Goal: Information Seeking & Learning: Understand process/instructions

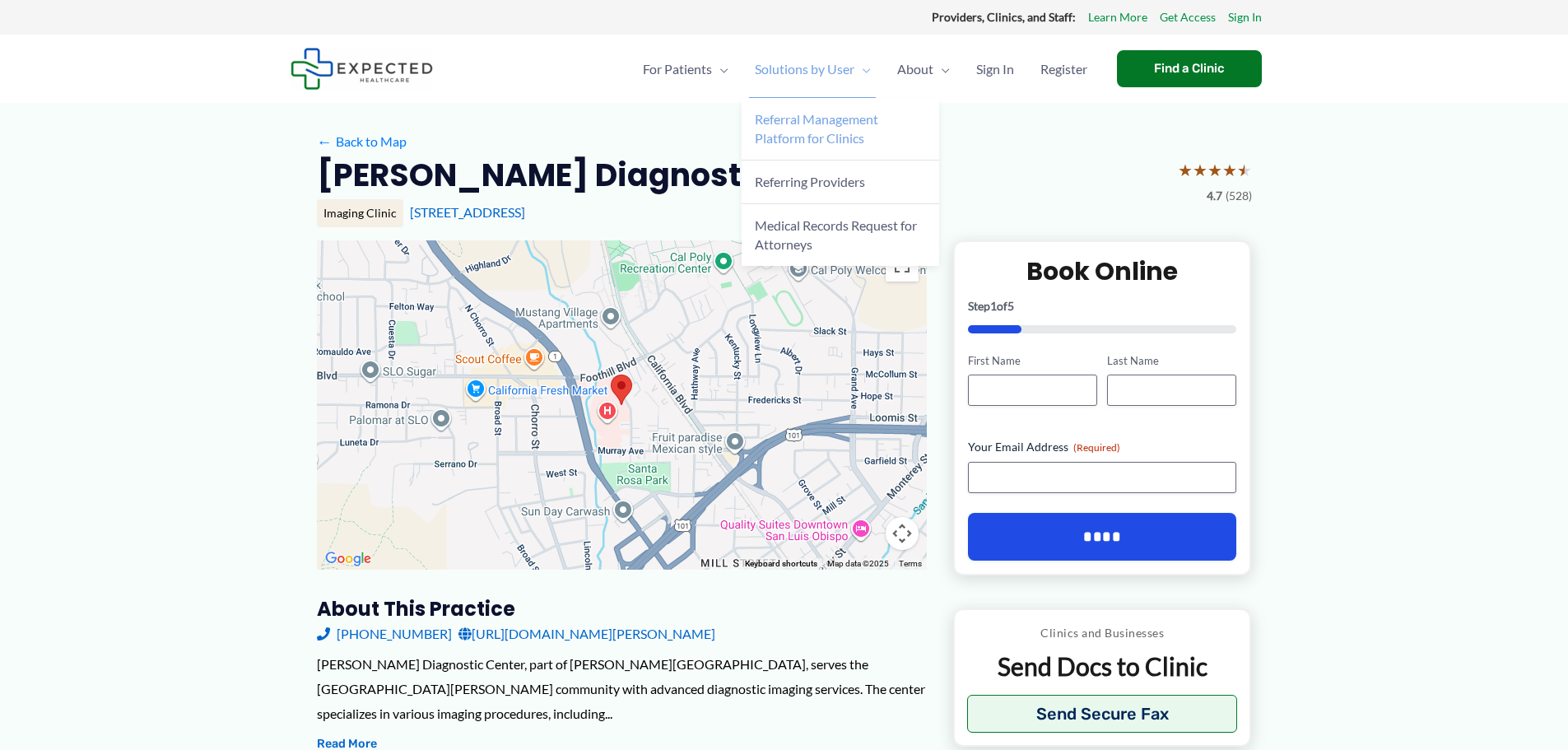
click at [835, 132] on span "Referral Management Platform for Clinics" at bounding box center [816, 128] width 123 height 34
click at [803, 70] on span "Solutions by User" at bounding box center [805, 69] width 100 height 57
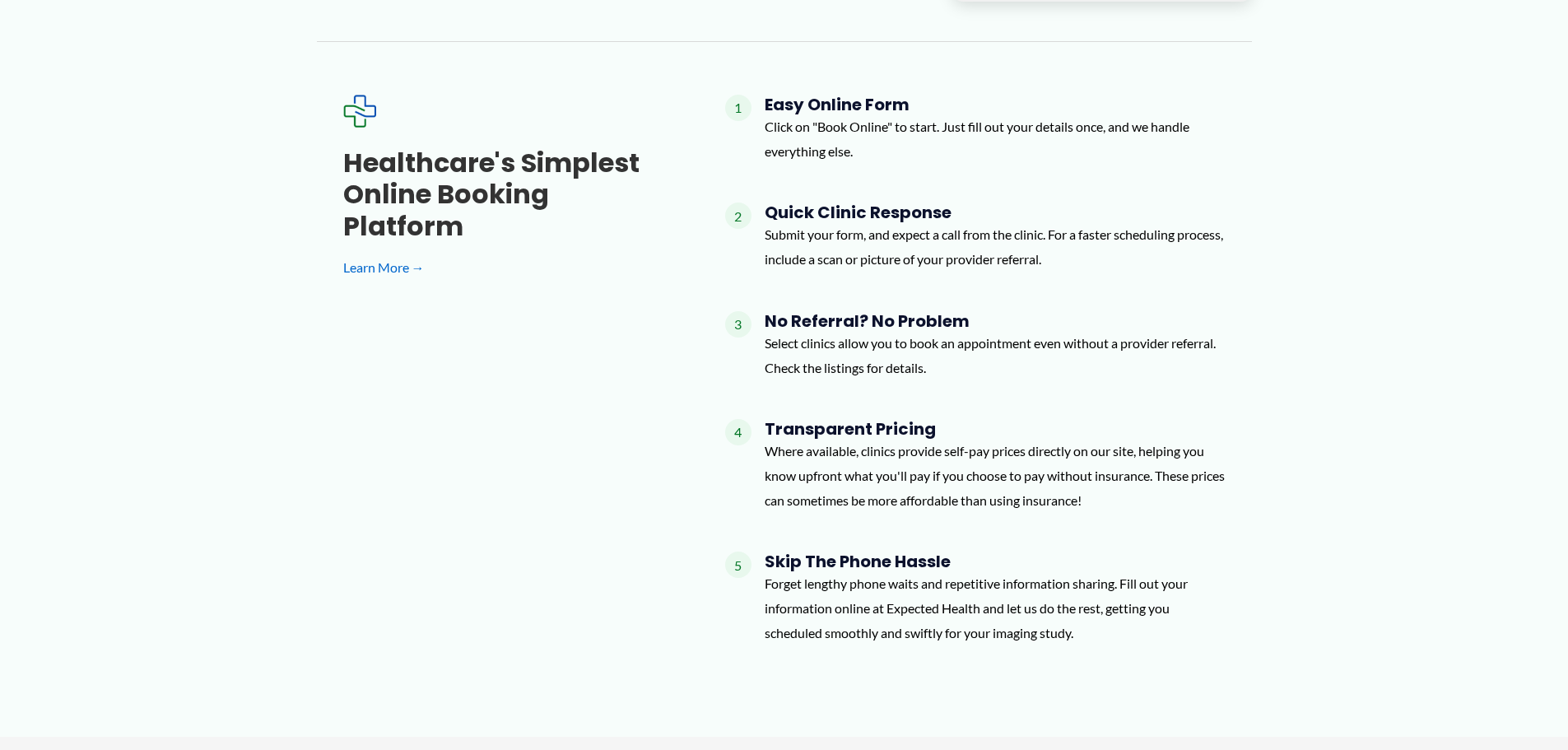
scroll to position [1400, 0]
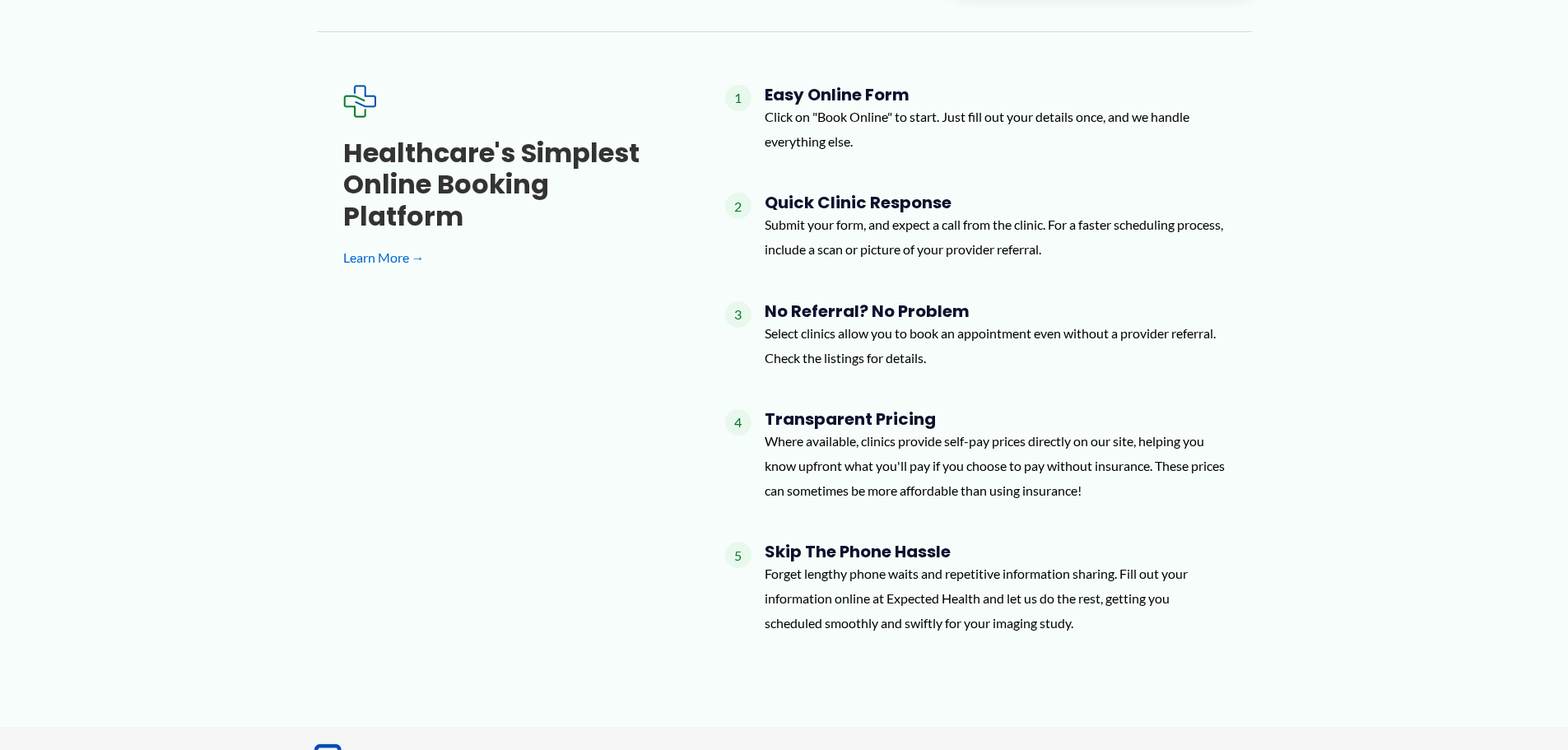
click at [821, 324] on p "Select clinics allow you to book an appointment even without a provider referra…" at bounding box center [995, 345] width 461 height 48
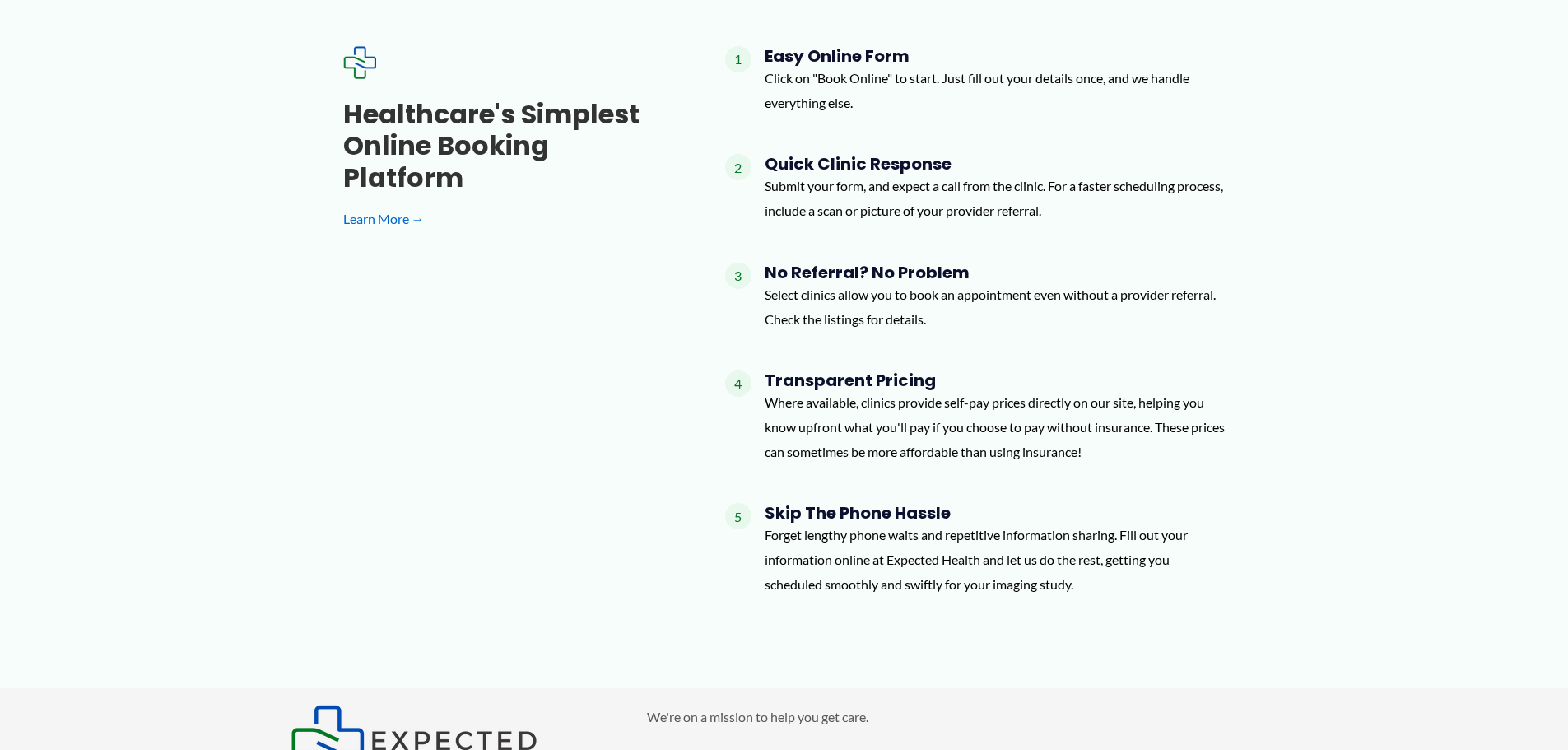
scroll to position [1725, 0]
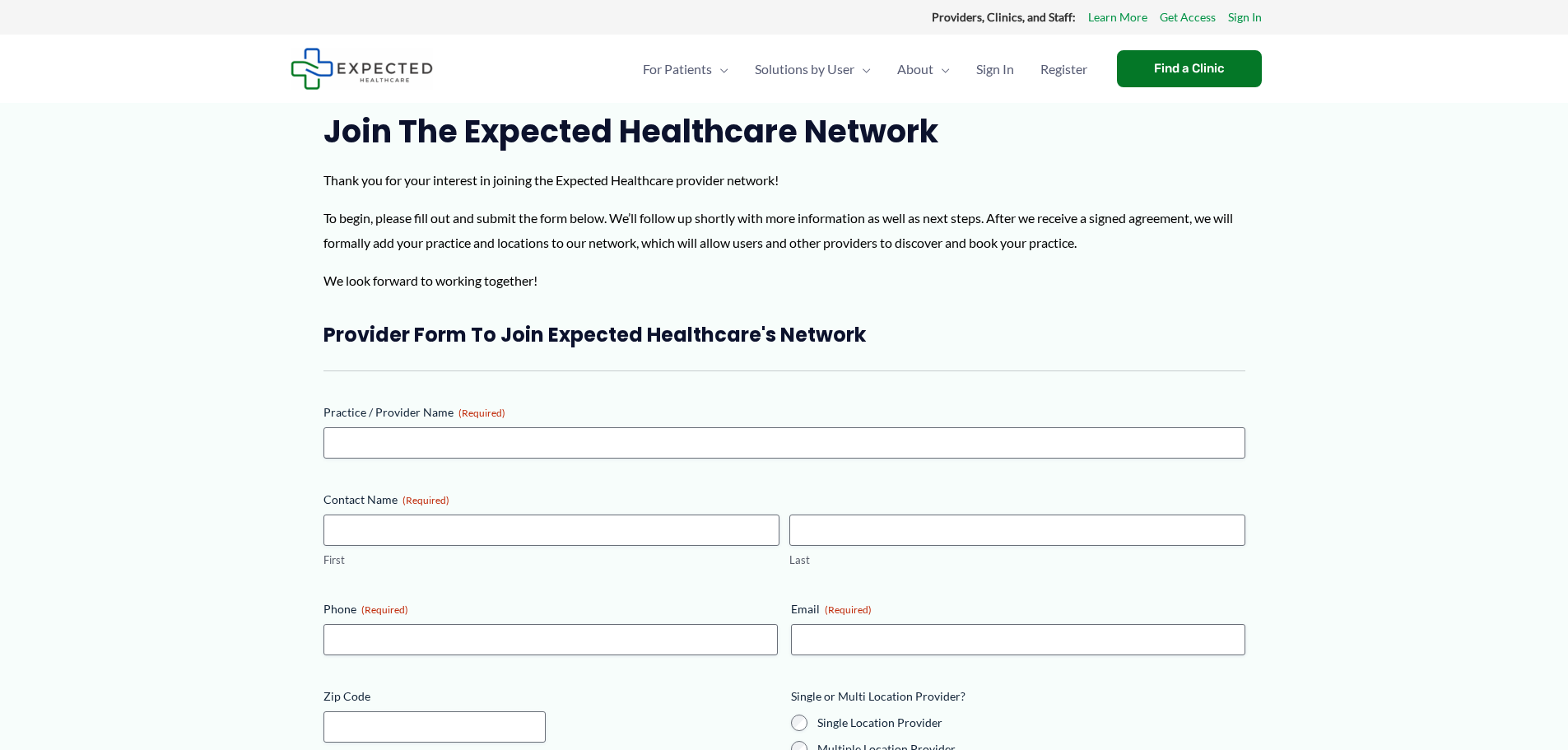
click at [803, 181] on p "Thank you for your interest in joining the Expected Healthcare provider network!" at bounding box center [785, 180] width 922 height 25
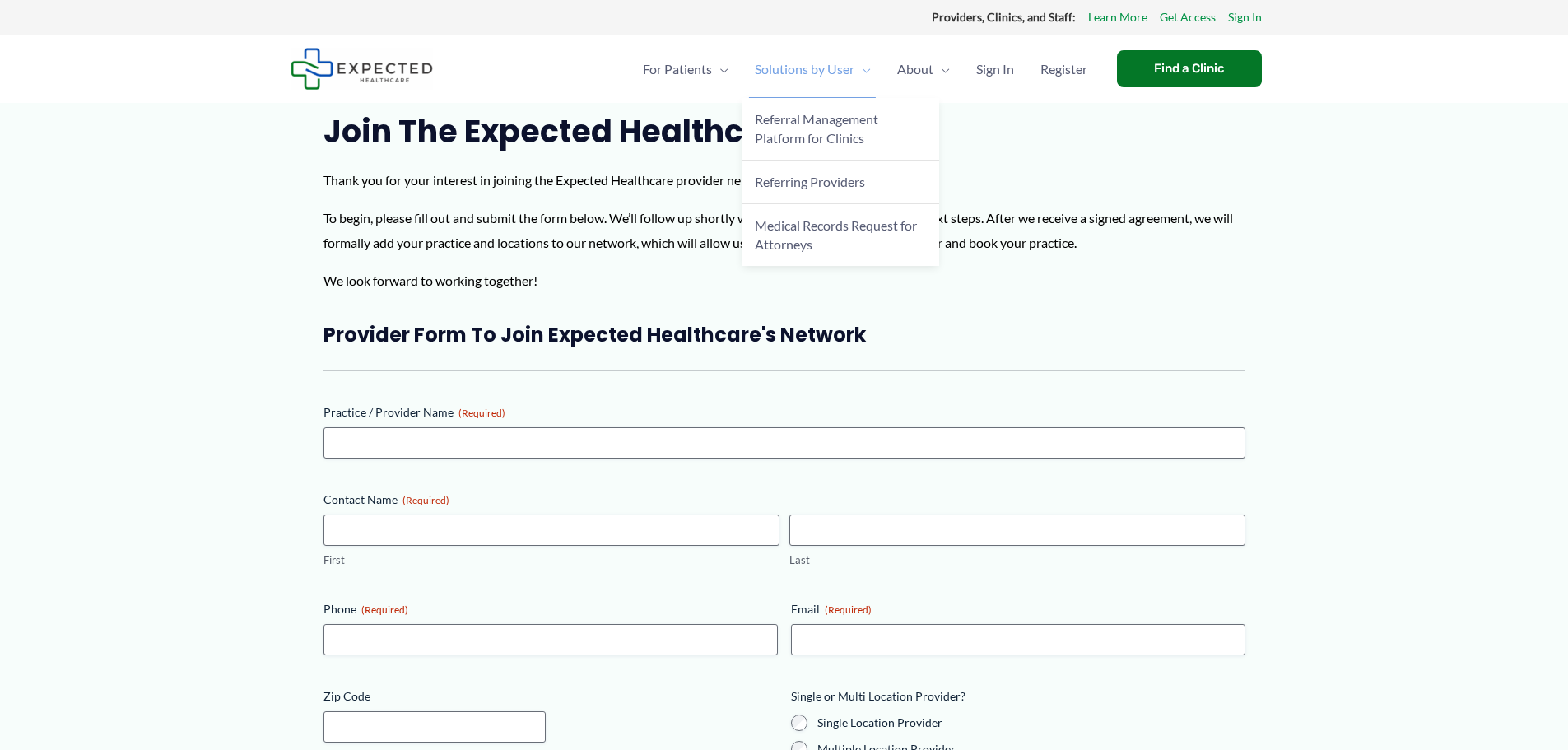
click at [808, 65] on span "Solutions by User" at bounding box center [805, 69] width 100 height 57
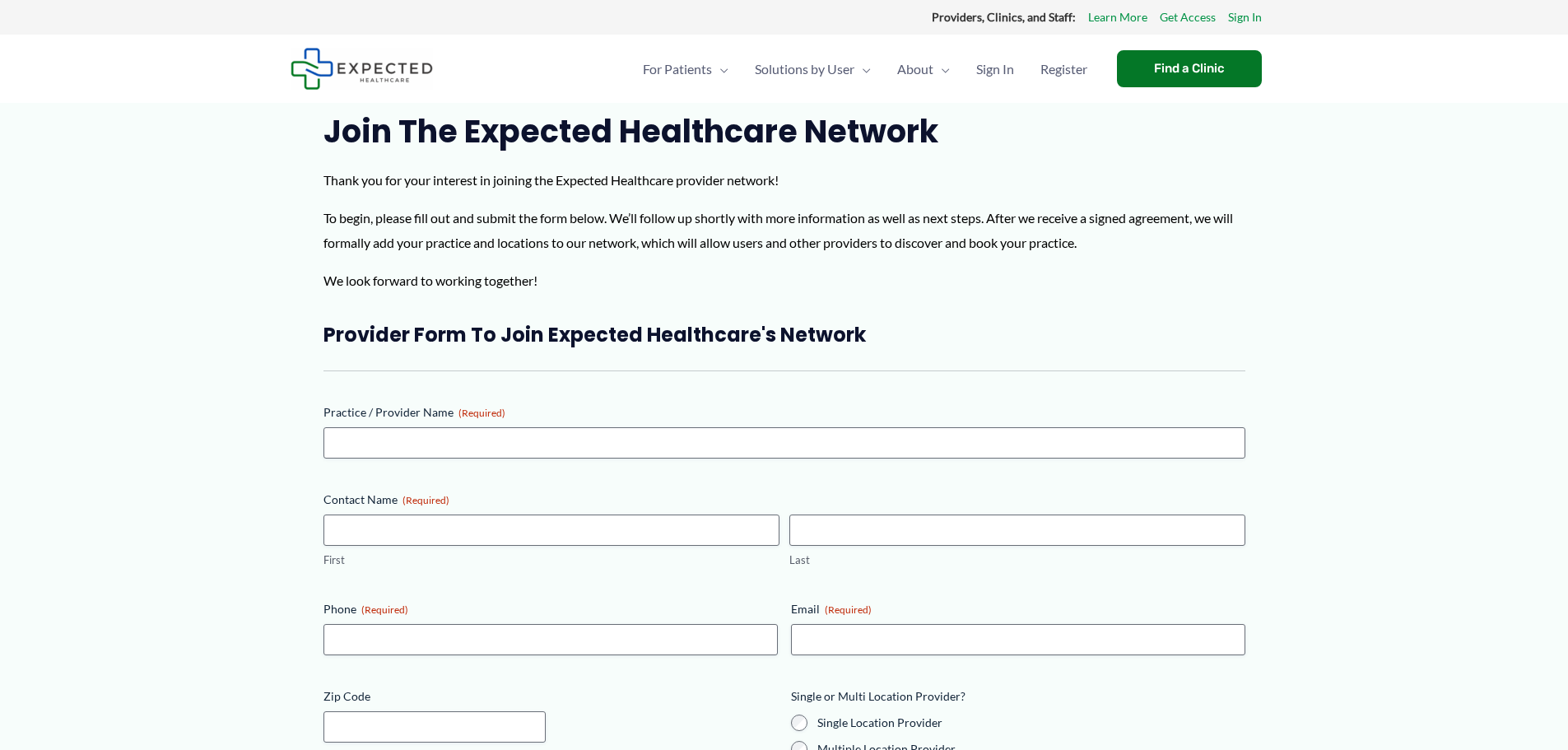
click at [807, 175] on p "Thank you for your interest in joining the Expected Healthcare provider network!" at bounding box center [785, 180] width 922 height 25
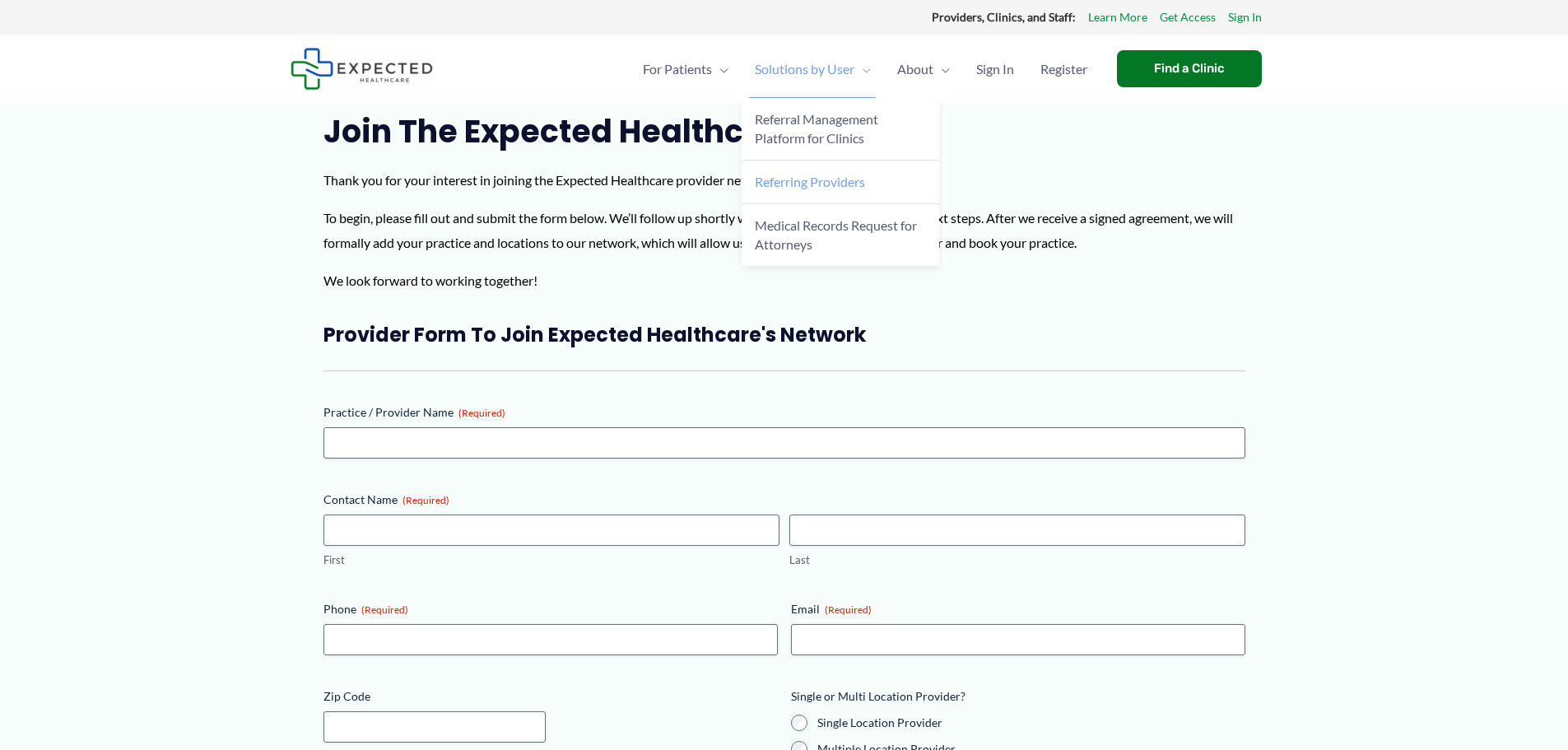
click at [809, 189] on span "Referring Providers" at bounding box center [810, 181] width 110 height 16
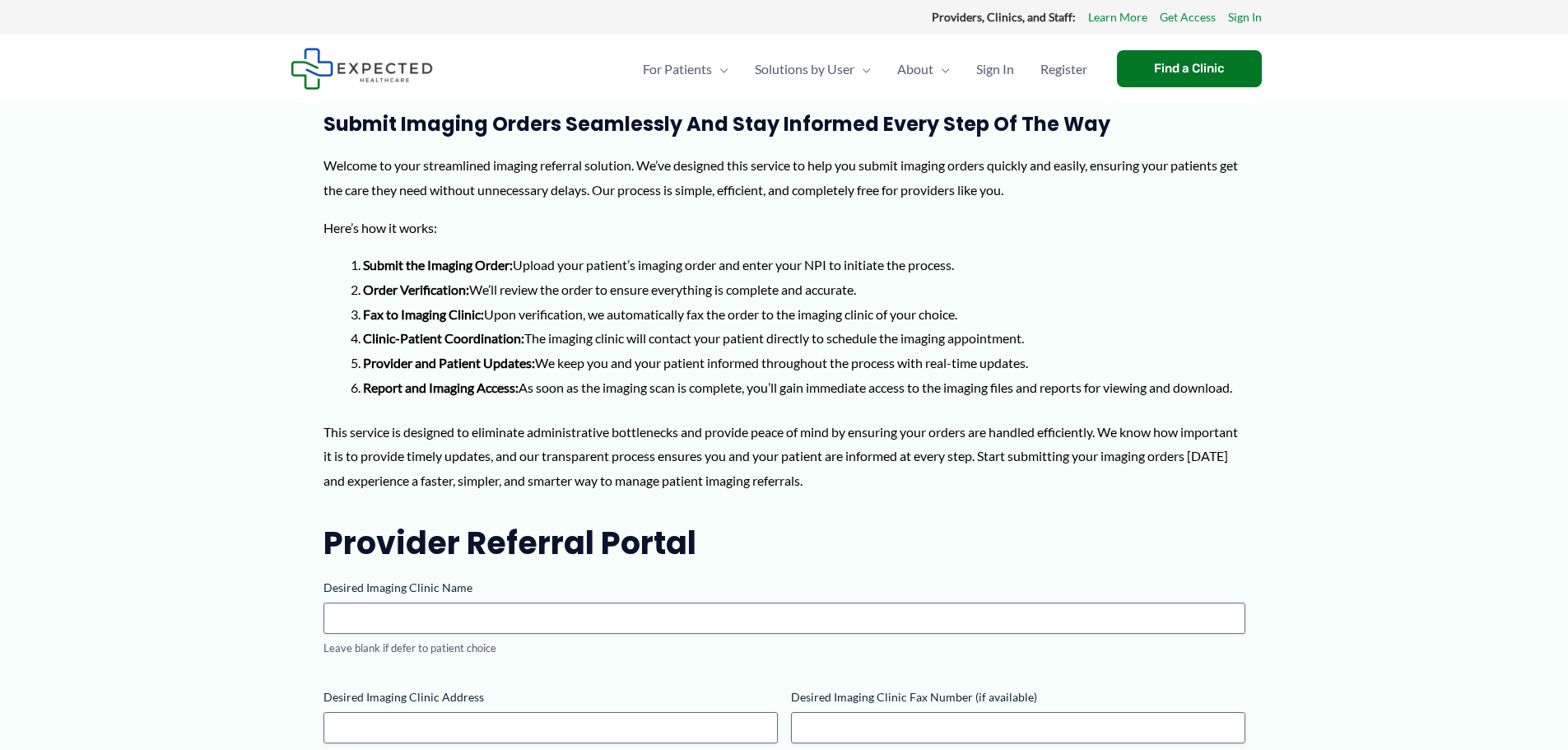
click at [459, 317] on strong "Fax to Imaging Clinic:" at bounding box center [423, 314] width 121 height 16
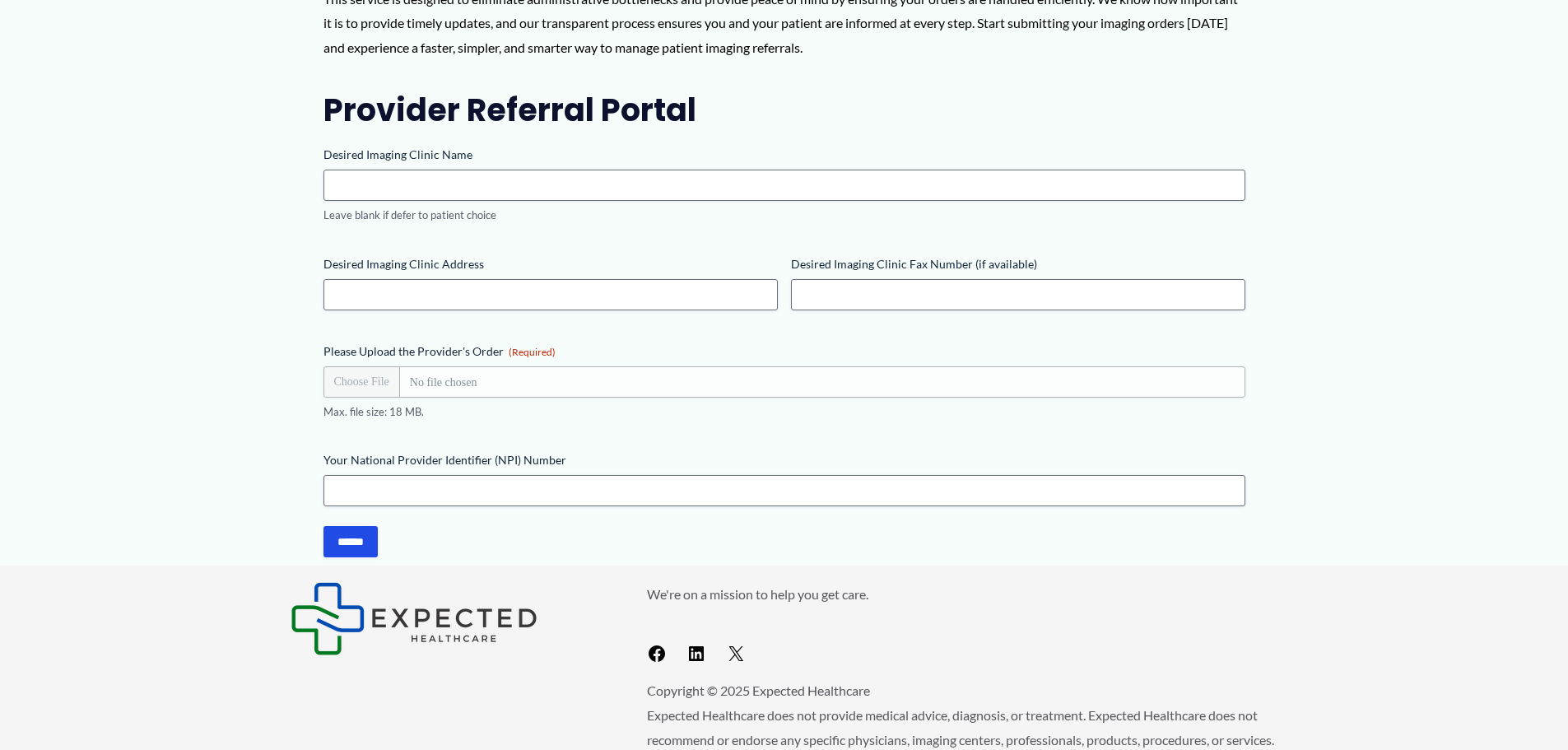
scroll to position [494, 0]
